Goal: Communication & Community: Share content

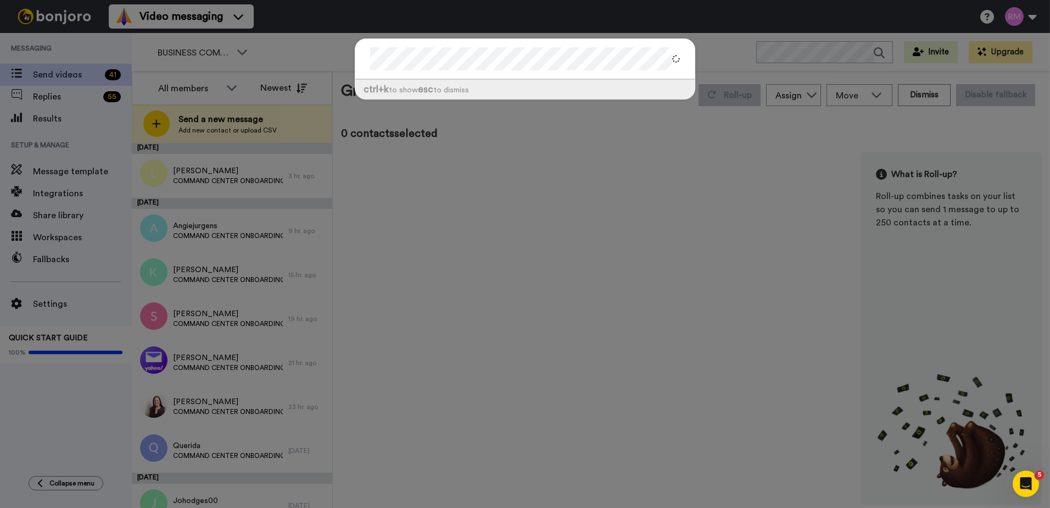
click at [531, 192] on div "ctrl +k to show esc to dismiss" at bounding box center [525, 254] width 1050 height 508
click at [624, 155] on div "ctrl +k to show esc to dismiss" at bounding box center [525, 254] width 1050 height 508
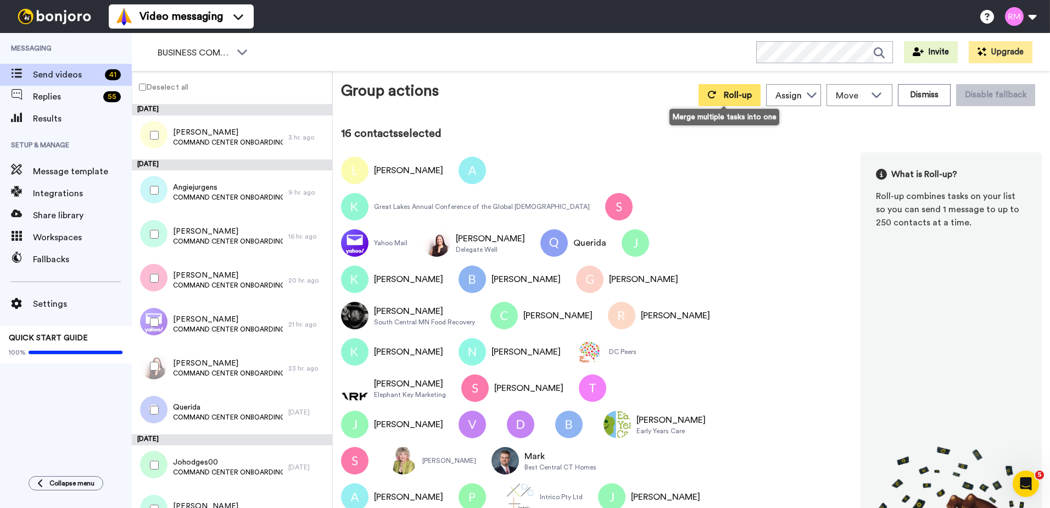
click at [733, 95] on span "Roll-up" at bounding box center [738, 95] width 28 height 9
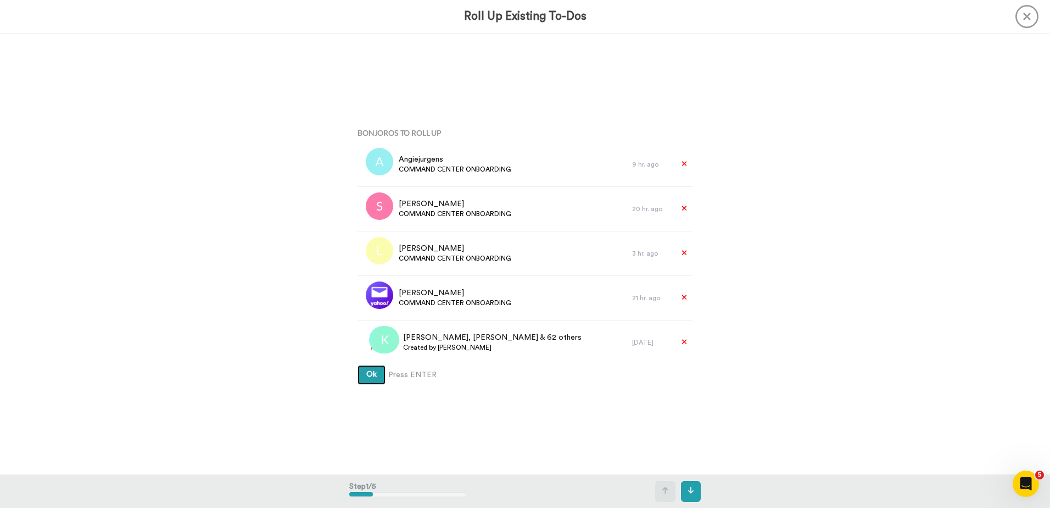
click at [366, 380] on button "Ok" at bounding box center [372, 375] width 28 height 20
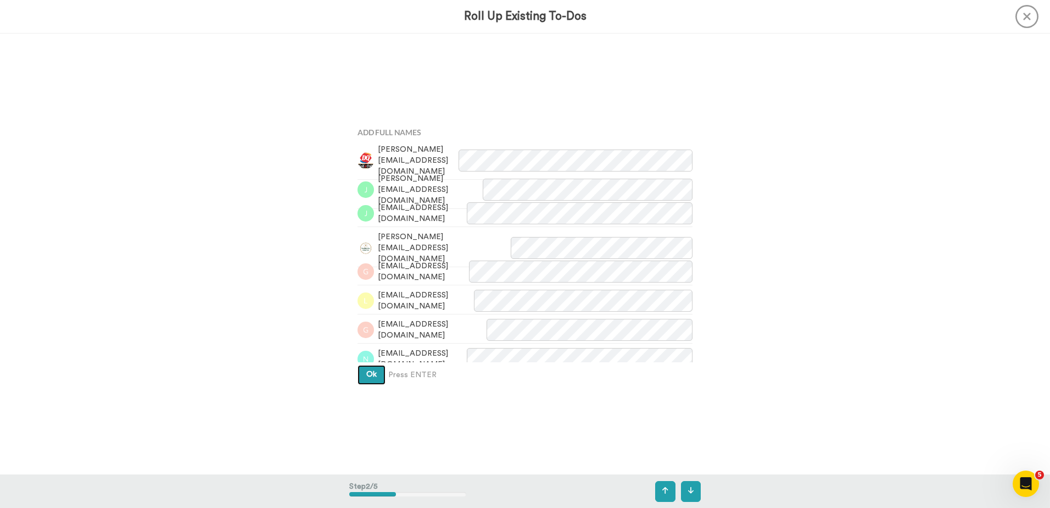
click at [366, 380] on button "Ok" at bounding box center [372, 375] width 28 height 20
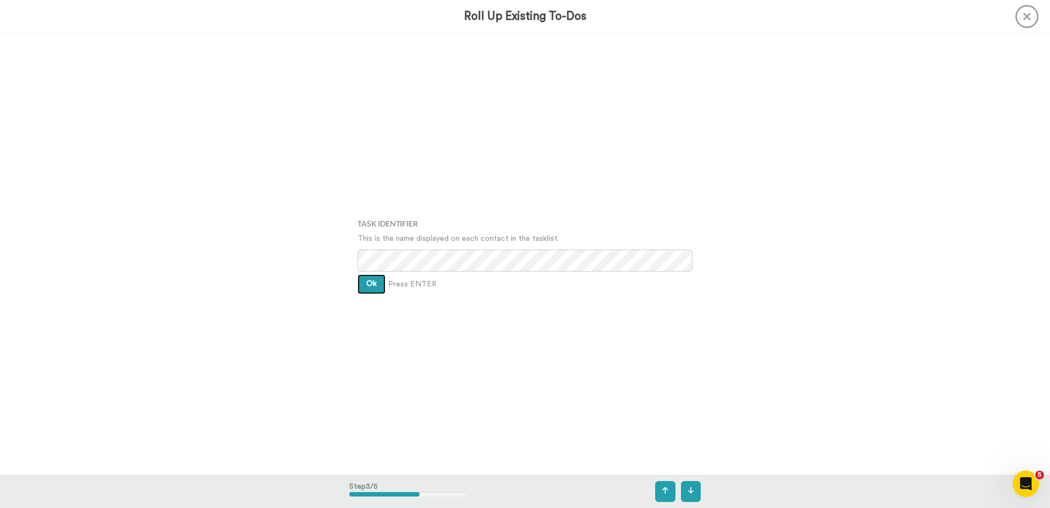
click at [367, 287] on button "Ok" at bounding box center [372, 284] width 28 height 20
click at [366, 276] on span "Ok" at bounding box center [371, 275] width 10 height 8
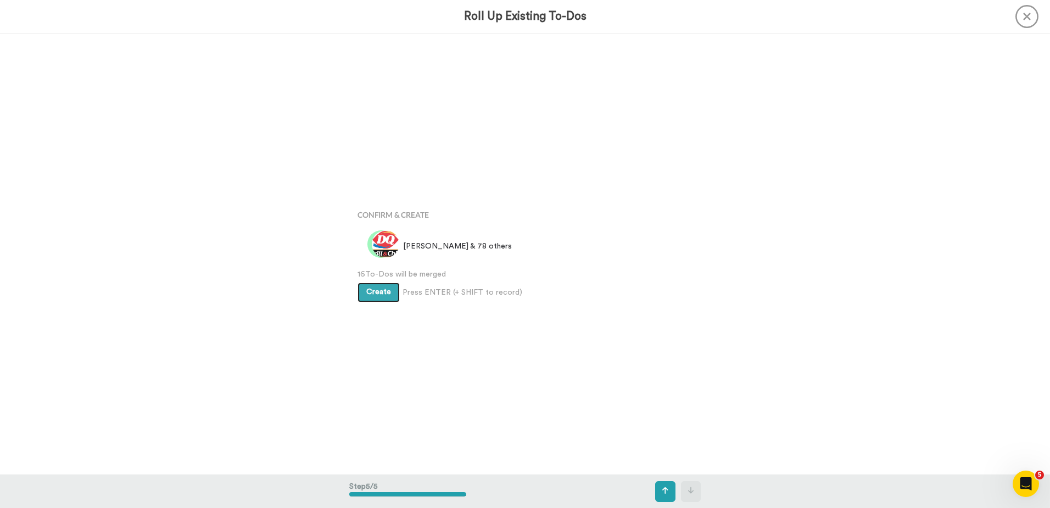
scroll to position [1764, 0]
click at [377, 298] on button "Create" at bounding box center [379, 292] width 42 height 20
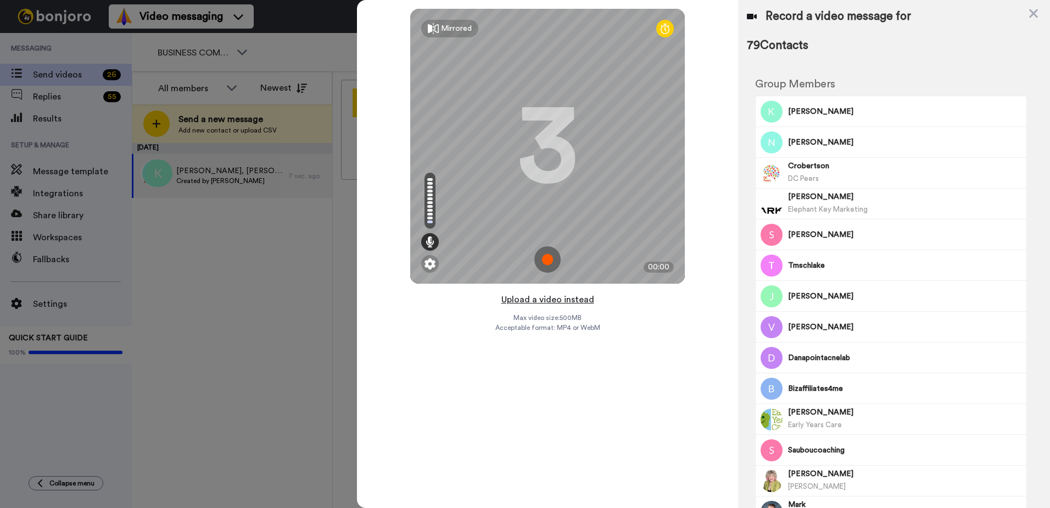
click at [532, 299] on button "Upload a video instead" at bounding box center [547, 299] width 99 height 14
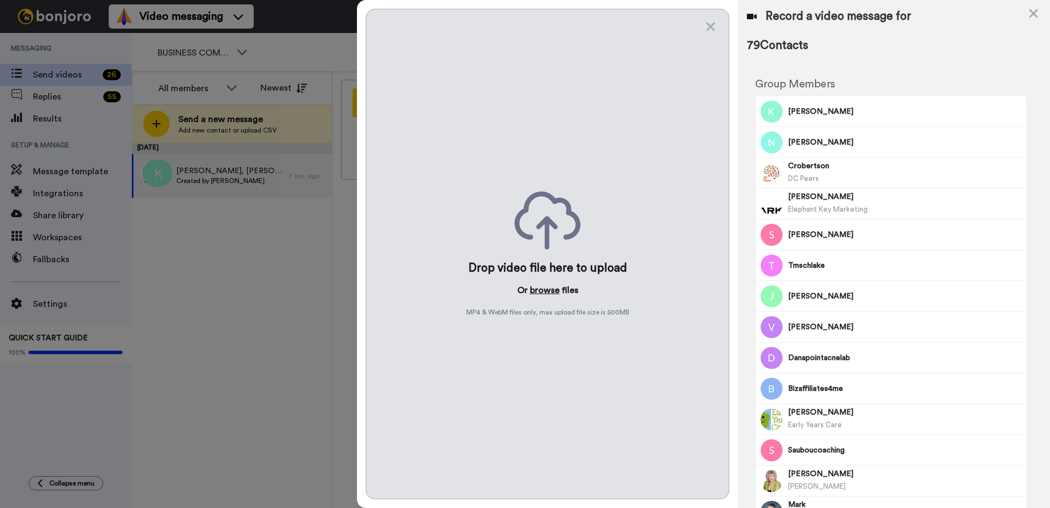
click at [537, 292] on button "browse" at bounding box center [545, 289] width 30 height 13
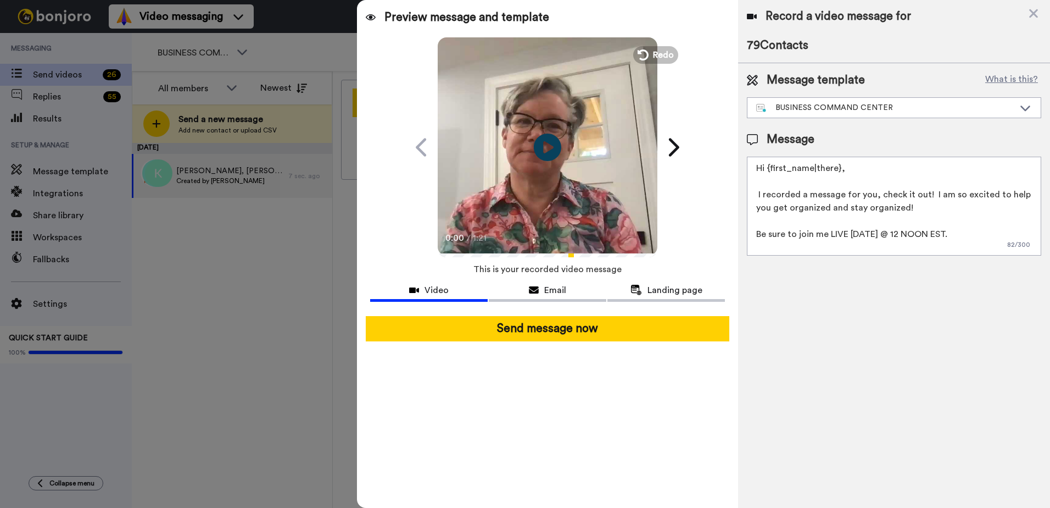
click at [534, 333] on button "Send message now" at bounding box center [548, 328] width 364 height 25
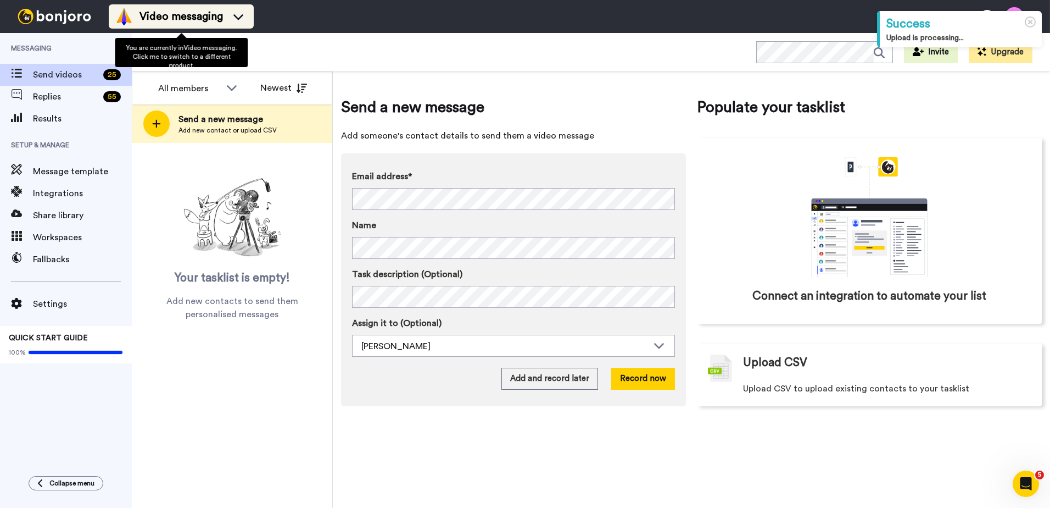
click at [191, 16] on span "Video messaging" at bounding box center [182, 16] width 84 height 15
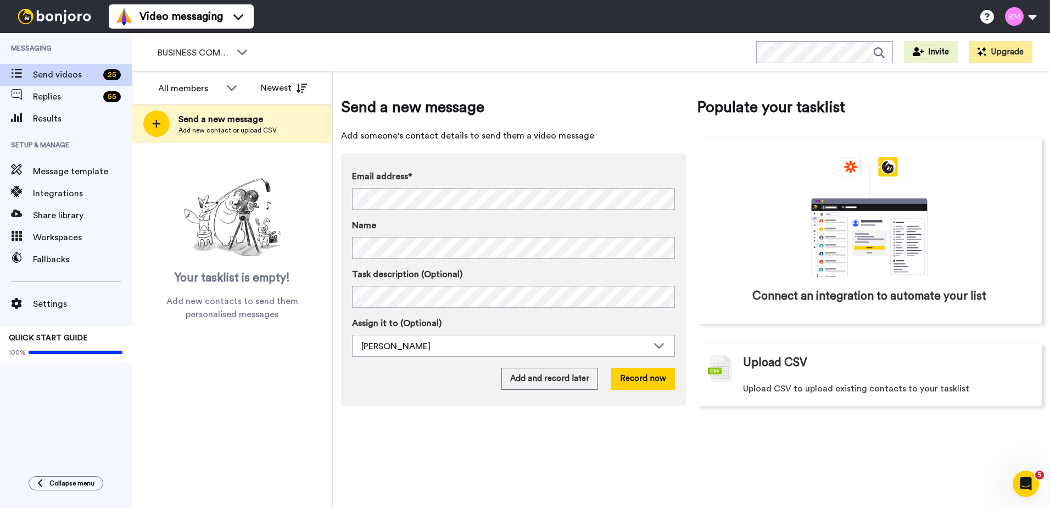
click at [326, 53] on div "BUSINESS COMMAND CENTER WORKSPACES View all All Onboarding GROWTH HUB Onboardin…" at bounding box center [591, 52] width 919 height 38
click at [230, 53] on span "BUSINESS COMMAND CENTER" at bounding box center [195, 52] width 74 height 13
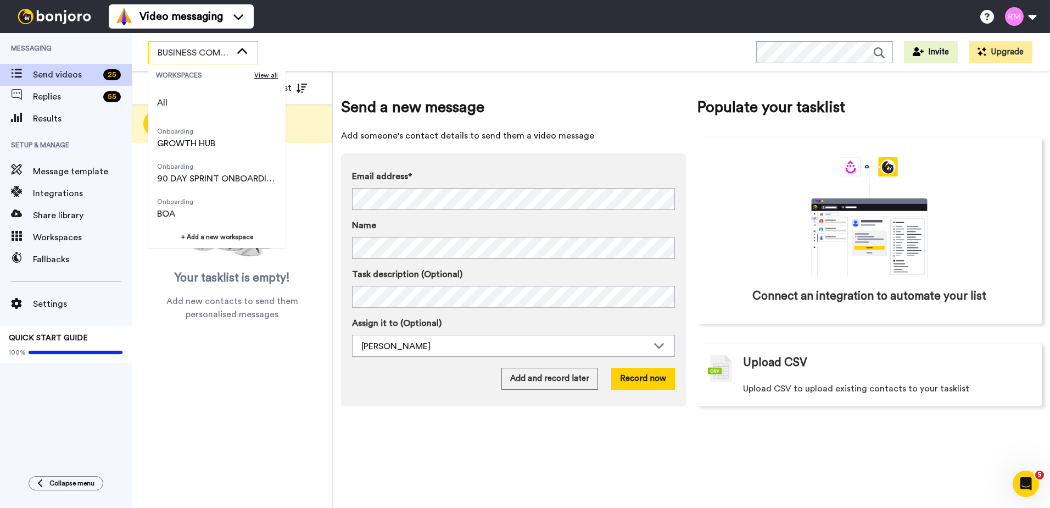
click at [230, 53] on span "BUSINESS COMMAND CENTER" at bounding box center [195, 52] width 74 height 13
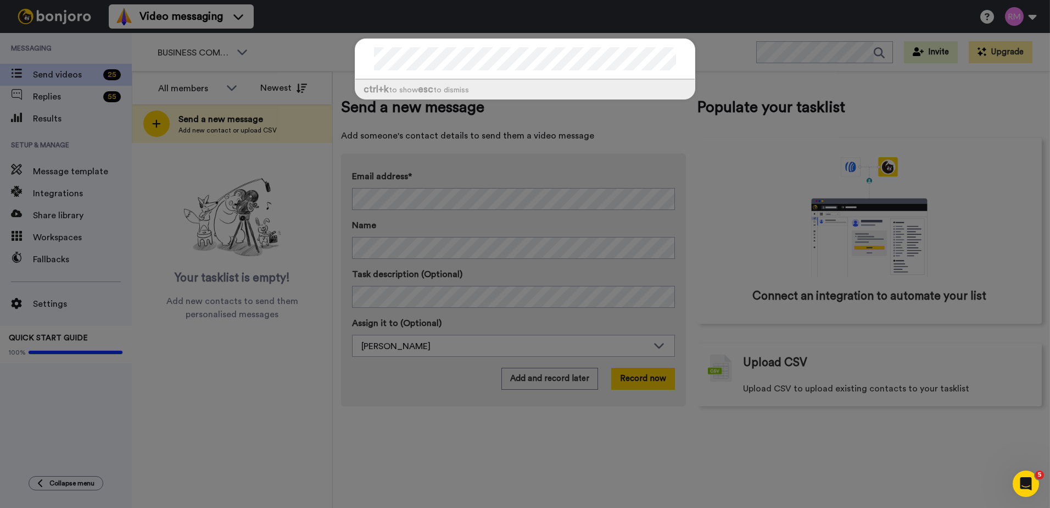
click at [358, 46] on div at bounding box center [525, 59] width 340 height 41
click at [713, 56] on div "ctrl +k to show esc to dismiss" at bounding box center [525, 254] width 1050 height 508
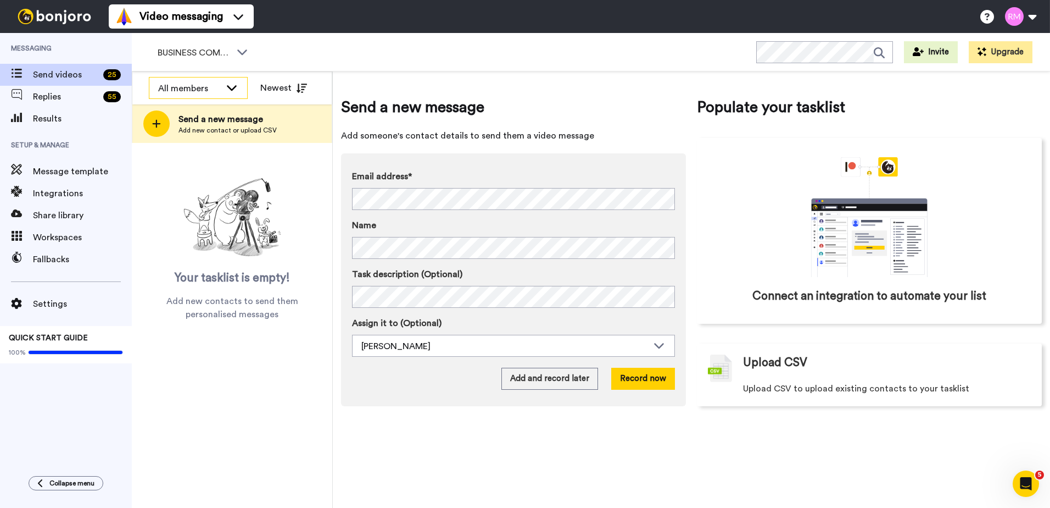
click at [206, 88] on div "All members" at bounding box center [189, 88] width 63 height 13
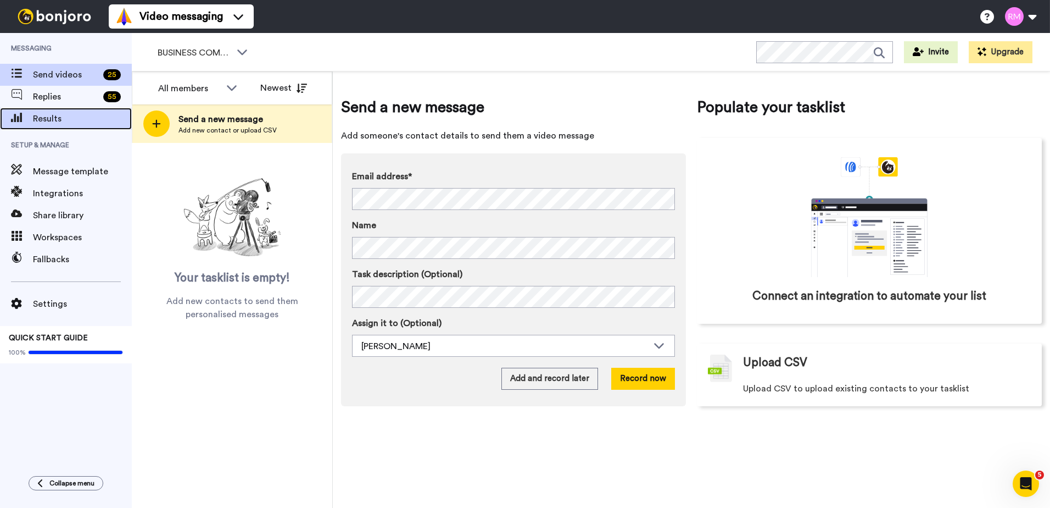
click at [69, 119] on span "Results" at bounding box center [82, 118] width 99 height 13
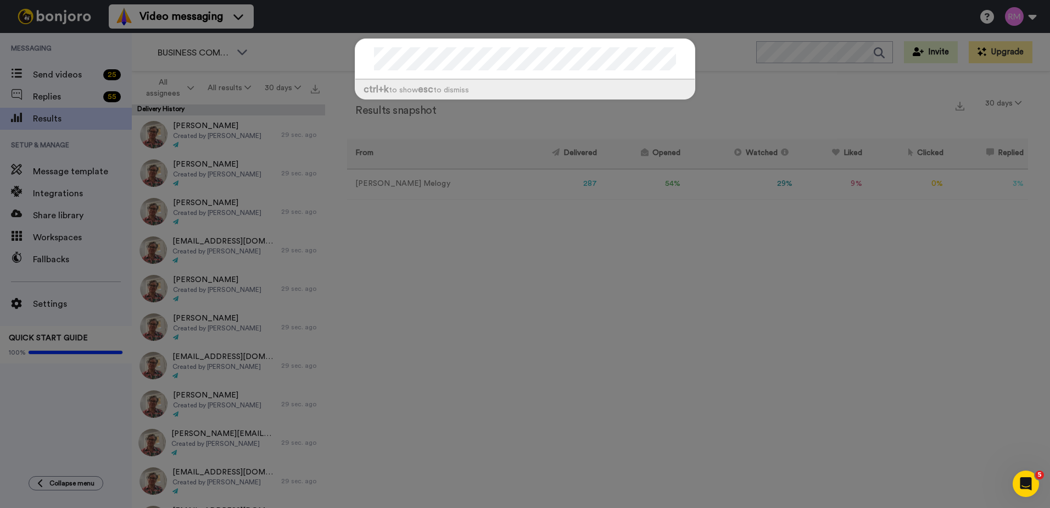
click at [349, 65] on div "ctrl +k to show esc to dismiss" at bounding box center [525, 74] width 363 height 94
click at [580, 264] on div "ctrl +k to show esc to dismiss" at bounding box center [525, 254] width 1050 height 508
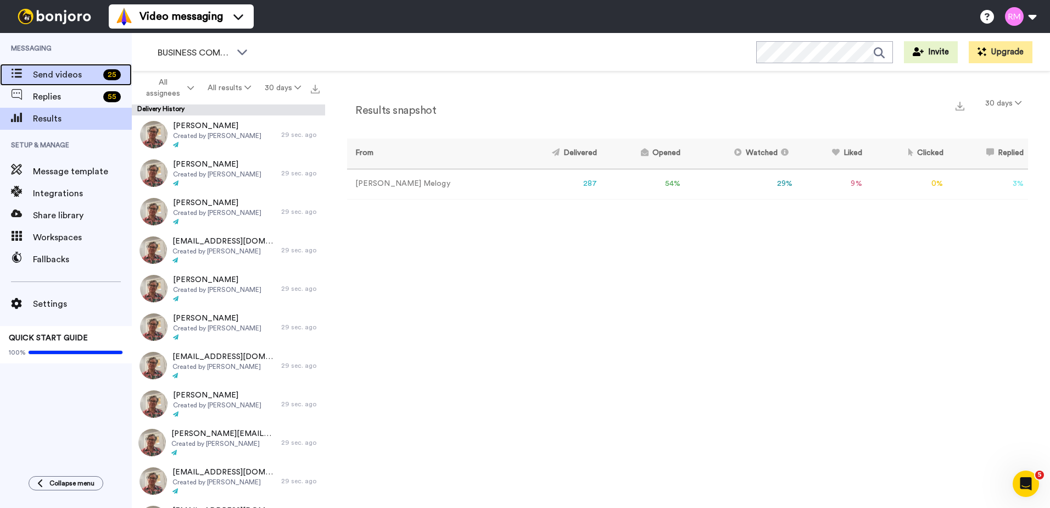
click at [39, 73] on span "Send videos" at bounding box center [66, 74] width 66 height 13
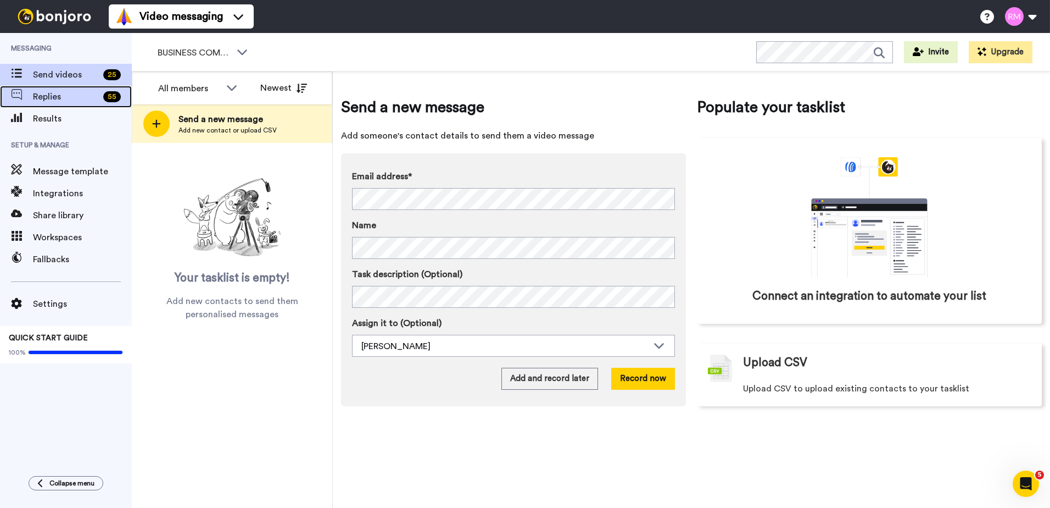
click at [61, 94] on span "Replies" at bounding box center [66, 96] width 66 height 13
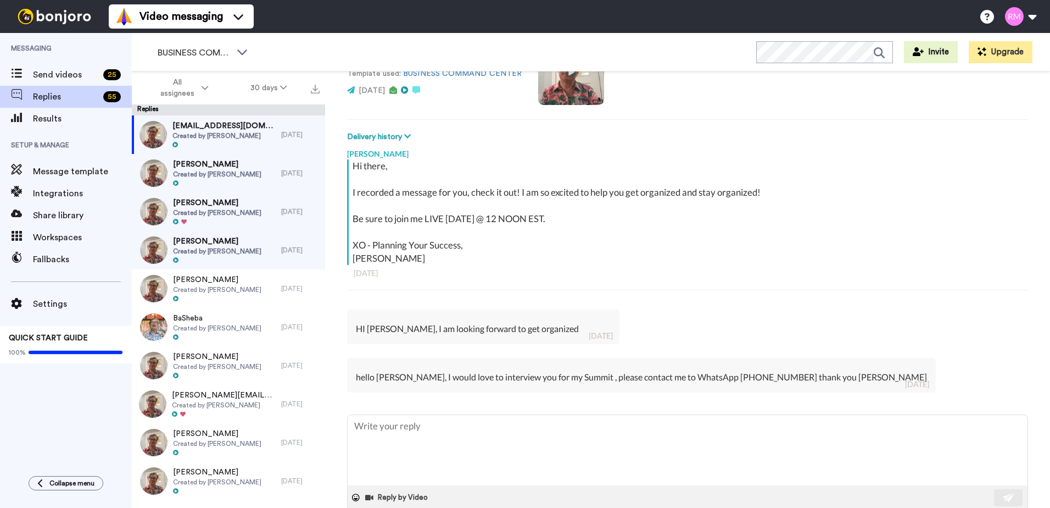
scroll to position [138, 0]
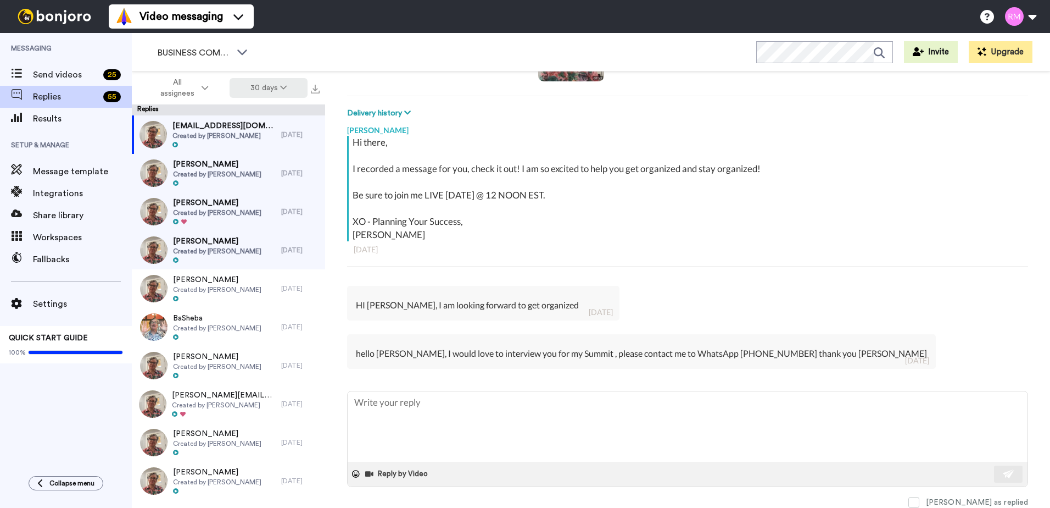
click at [256, 91] on button "30 days" at bounding box center [269, 88] width 79 height 20
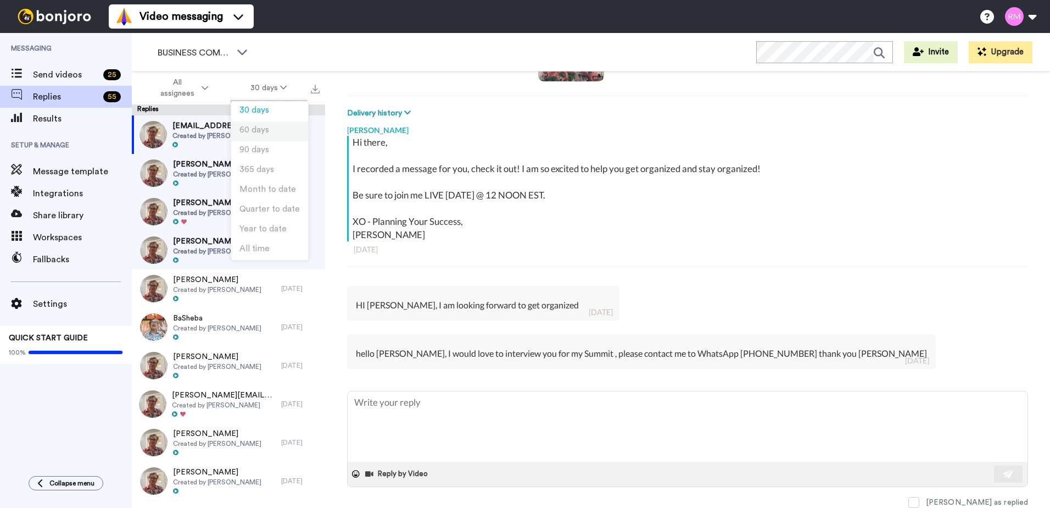
click at [255, 130] on span "60 days" at bounding box center [255, 130] width 30 height 8
type textarea "x"
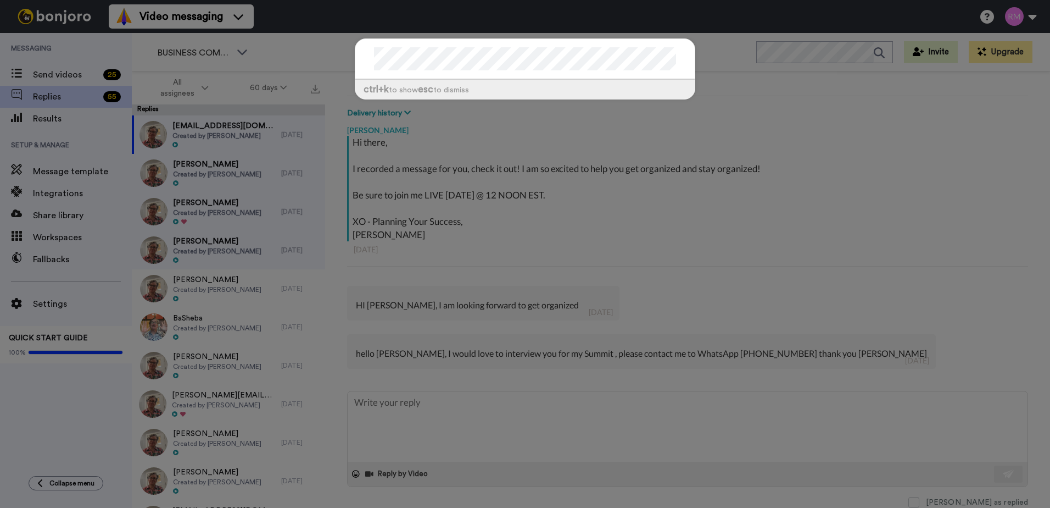
click at [369, 63] on div at bounding box center [525, 59] width 340 height 41
click at [708, 68] on div "ctrl +k to show esc to dismiss" at bounding box center [525, 254] width 1050 height 508
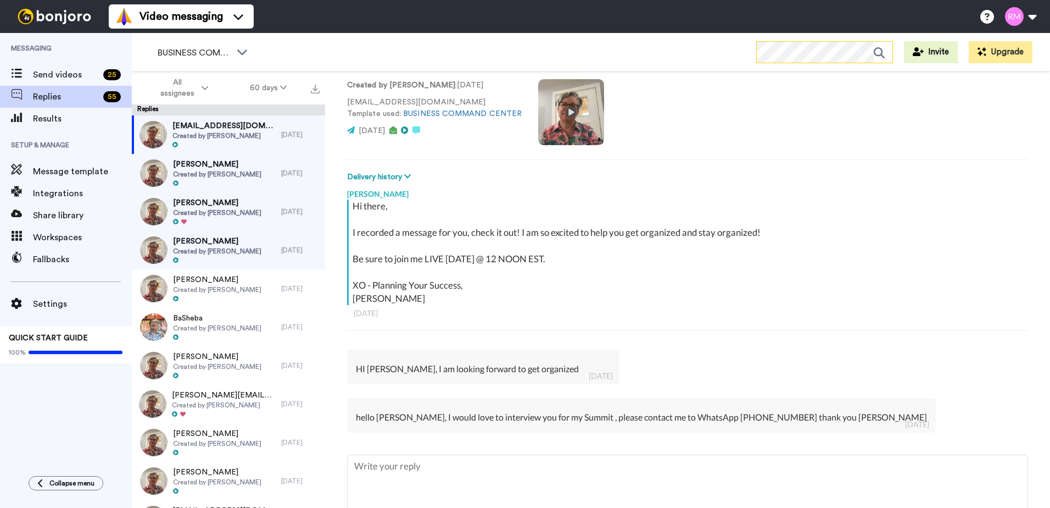
scroll to position [0, 0]
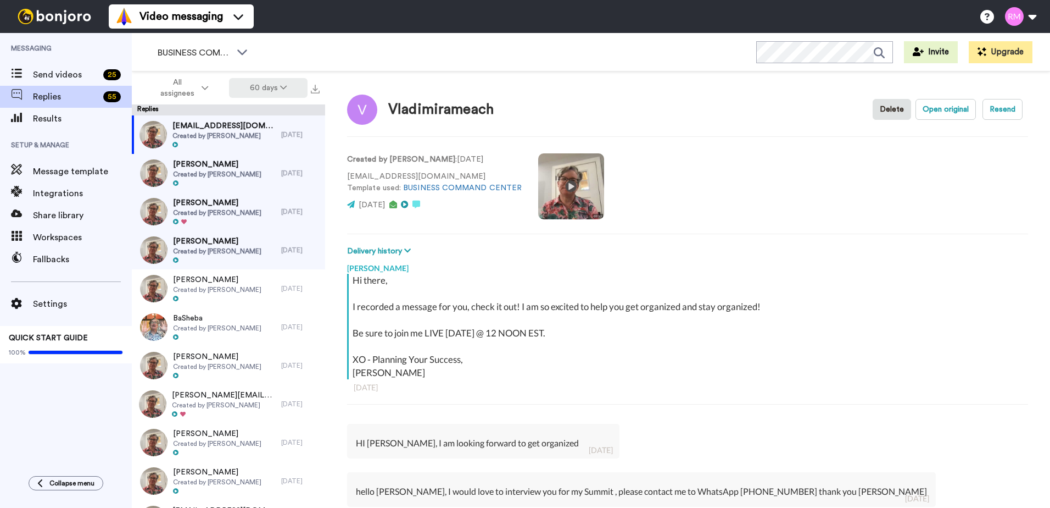
click at [260, 85] on button "60 days" at bounding box center [268, 88] width 79 height 20
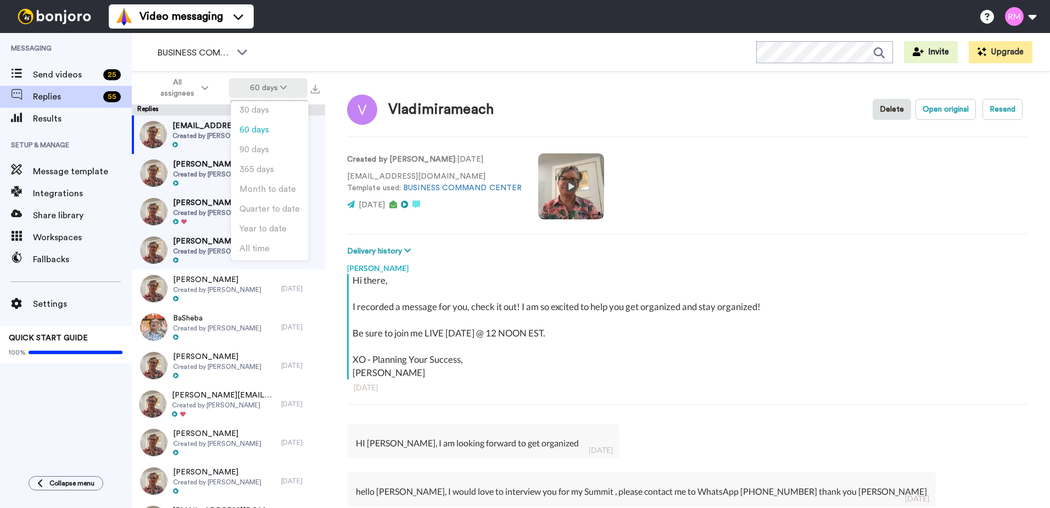
click at [260, 85] on button "60 days" at bounding box center [268, 88] width 79 height 20
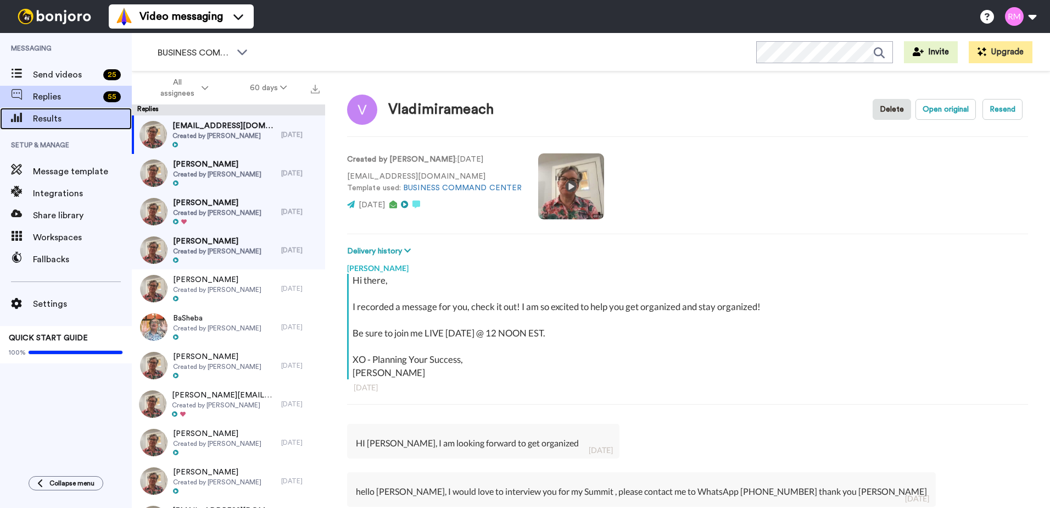
click at [50, 119] on span "Results" at bounding box center [82, 118] width 99 height 13
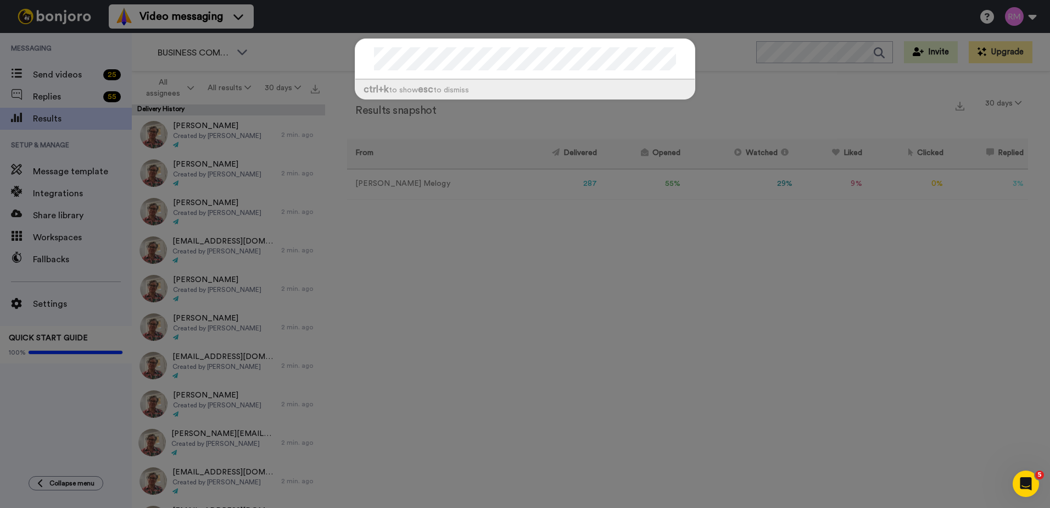
click at [368, 48] on div at bounding box center [525, 59] width 340 height 41
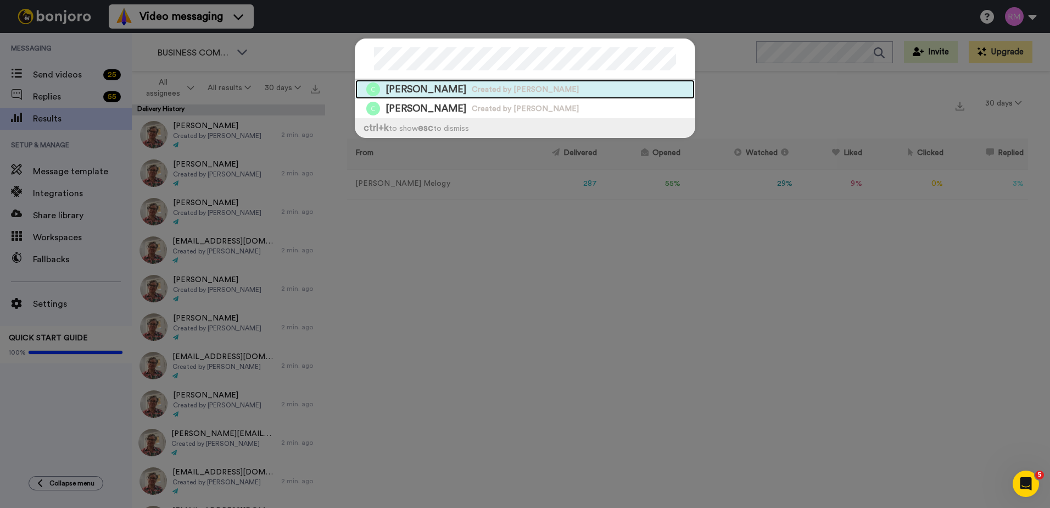
click at [398, 89] on span "[PERSON_NAME]" at bounding box center [426, 89] width 81 height 14
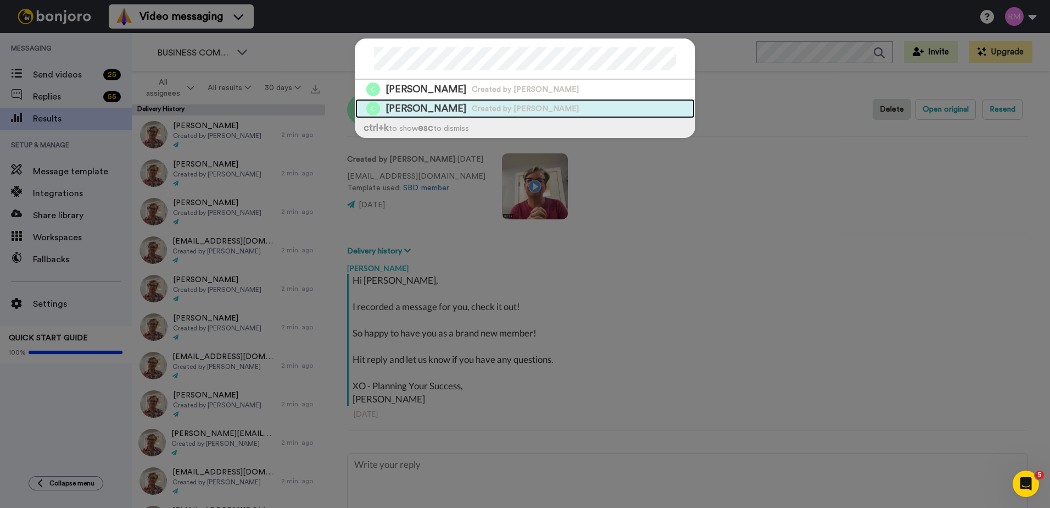
click at [513, 107] on span "Created by [PERSON_NAME]" at bounding box center [525, 108] width 107 height 11
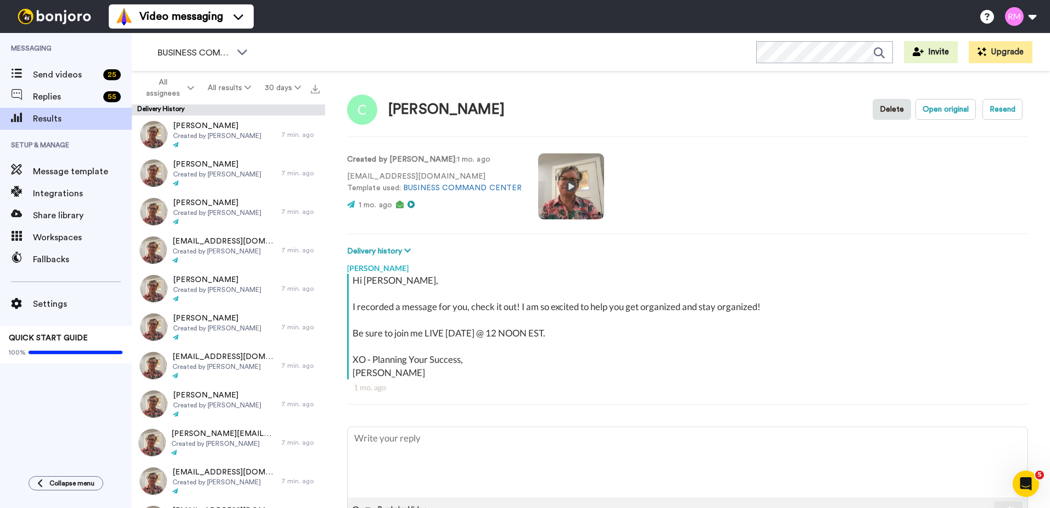
type textarea "x"
